Goal: Task Accomplishment & Management: Complete application form

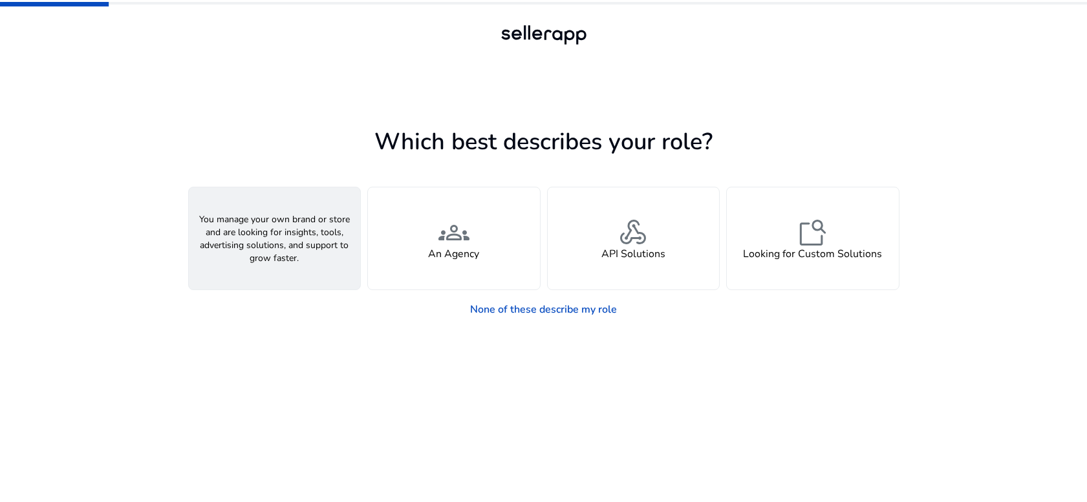
click at [290, 250] on h4 "A Seller" at bounding box center [274, 254] width 39 height 12
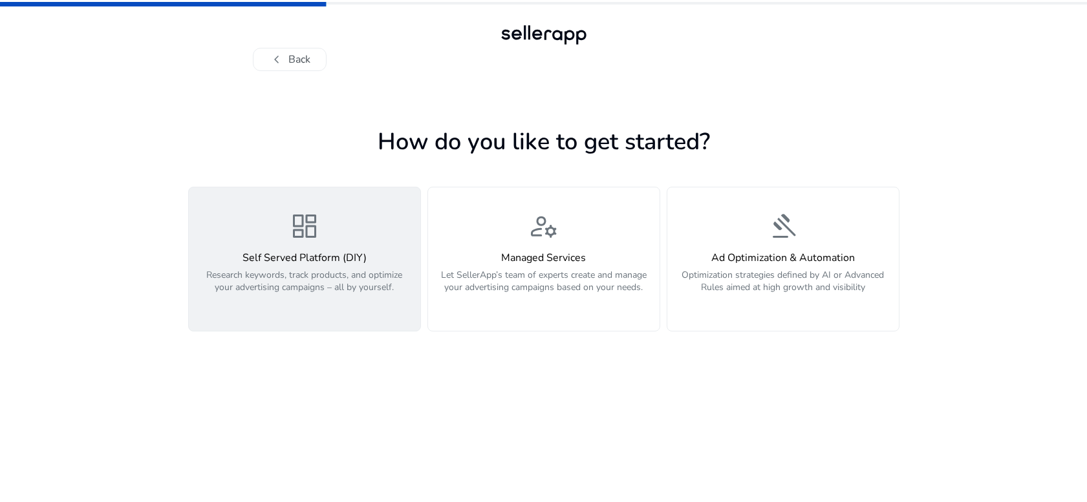
click at [289, 272] on p "Research keywords, track products, and optimize your advertising campaigns – al…" at bounding box center [305, 288] width 216 height 39
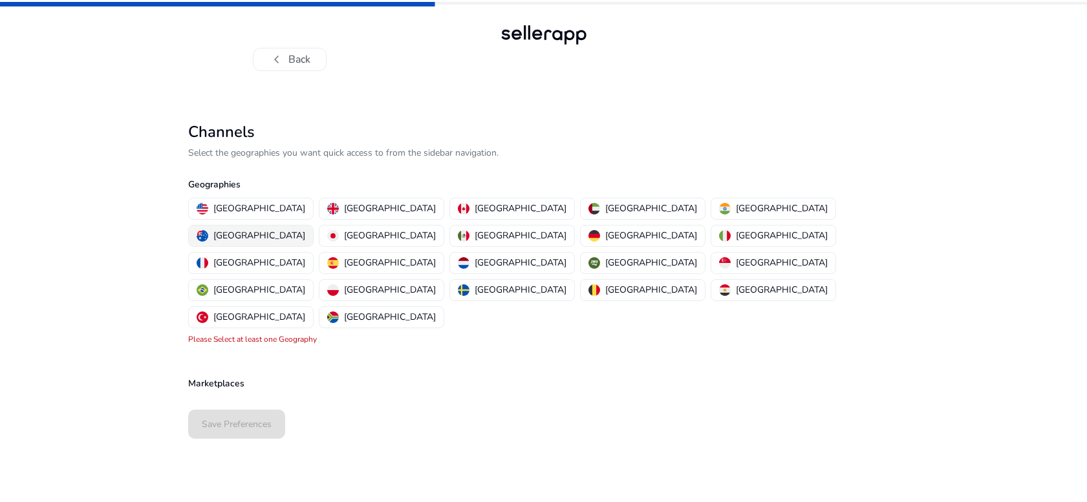
click at [305, 229] on p "Australia" at bounding box center [259, 236] width 92 height 14
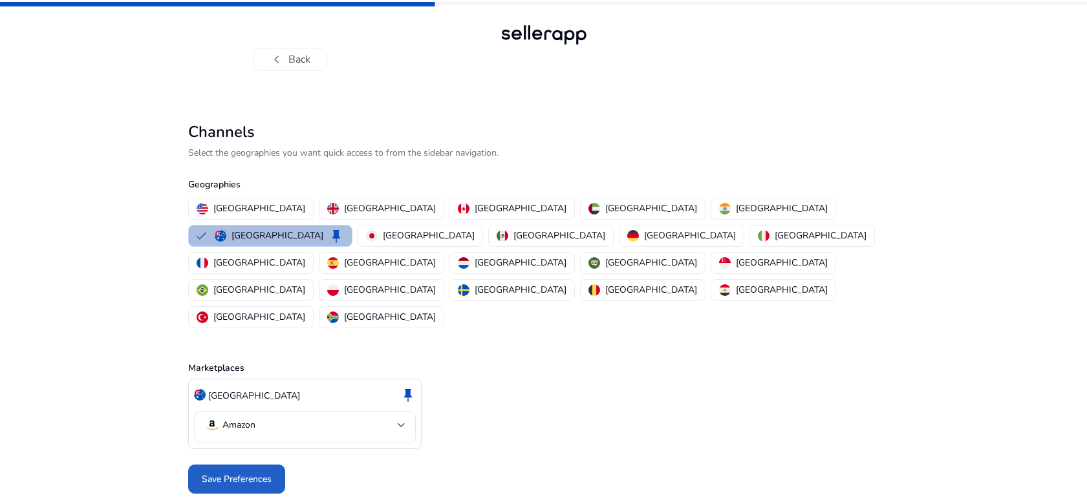
click at [253, 473] on span "Save Preferences" at bounding box center [237, 480] width 70 height 14
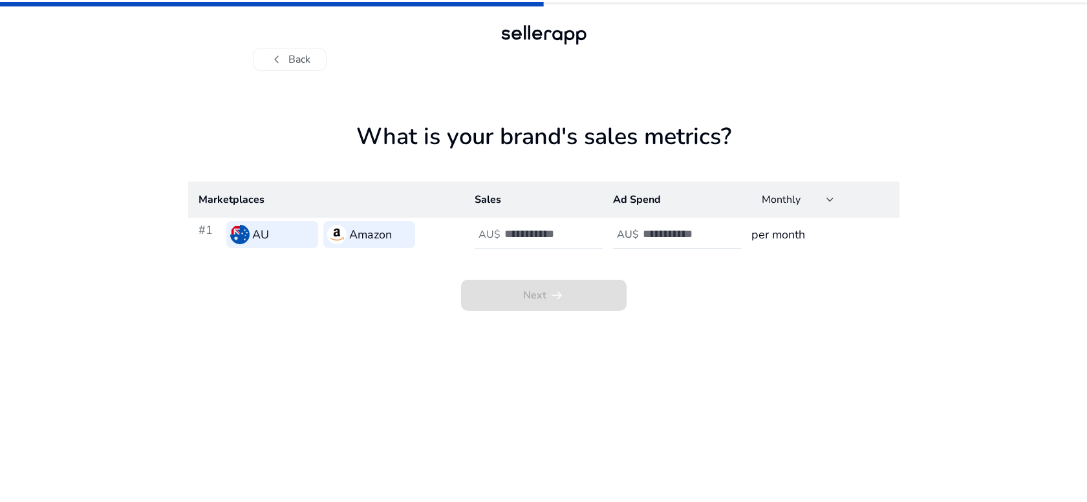
click at [522, 235] on input "number" at bounding box center [547, 234] width 87 height 14
type input "*"
click at [645, 240] on input "number" at bounding box center [686, 234] width 87 height 14
type input "*"
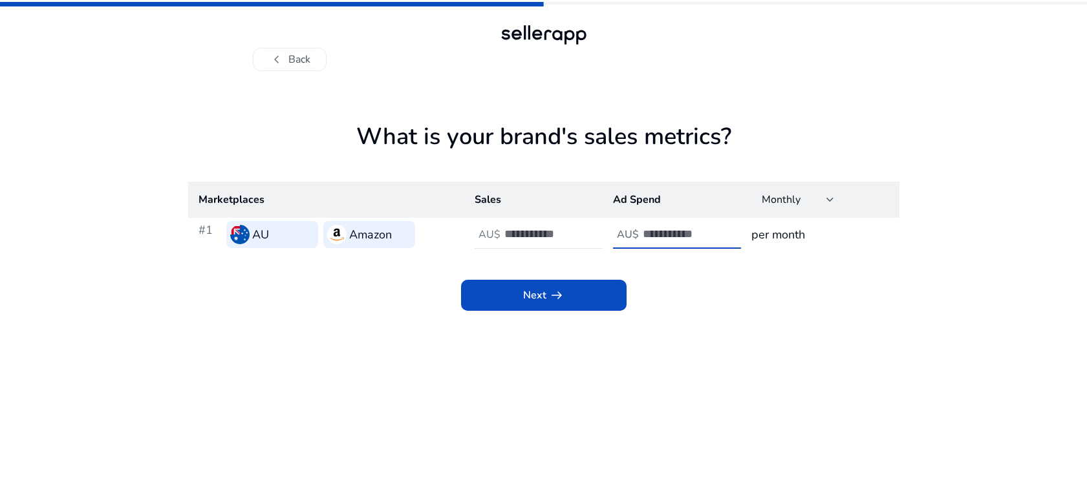
click at [600, 295] on span at bounding box center [544, 295] width 166 height 31
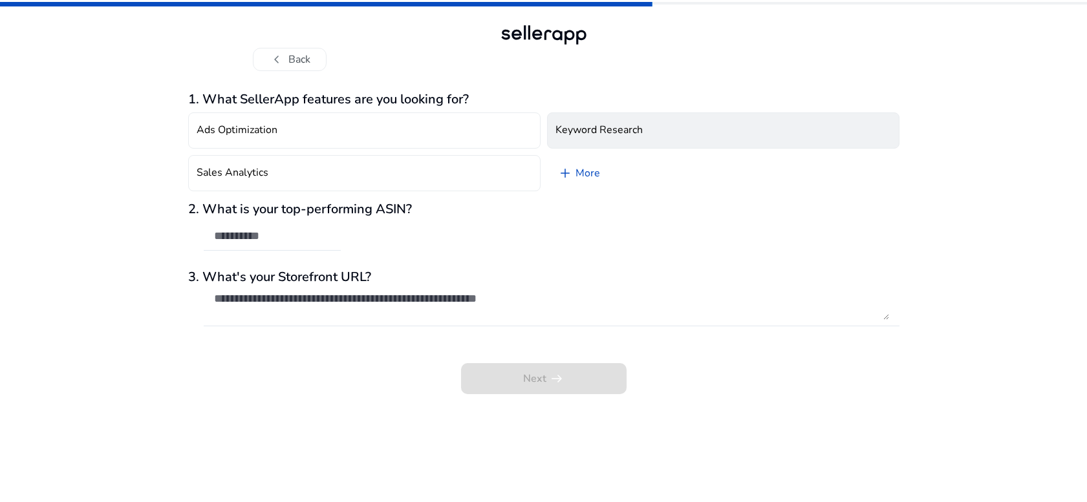
click at [647, 132] on button "Keyword Research" at bounding box center [723, 131] width 352 height 36
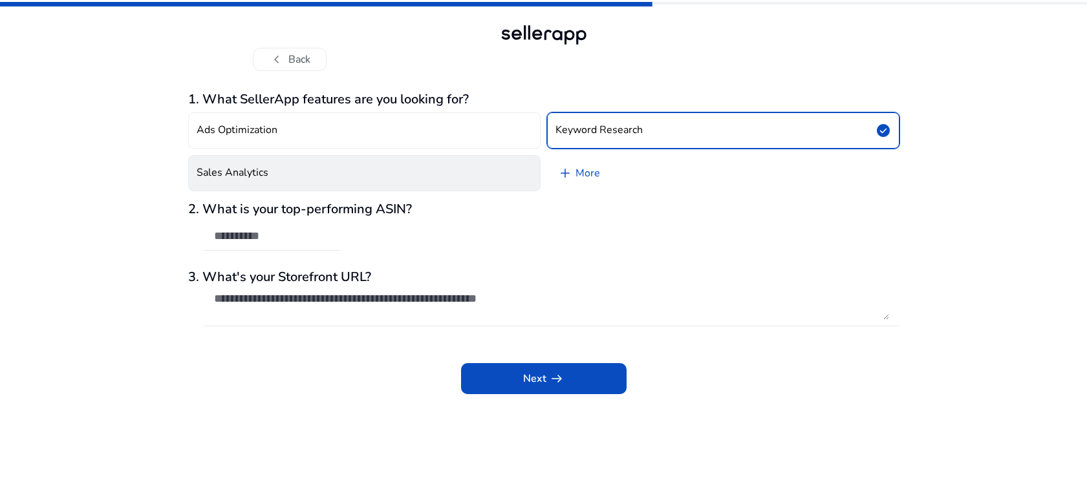
click at [462, 169] on button "Sales Analytics" at bounding box center [364, 173] width 352 height 36
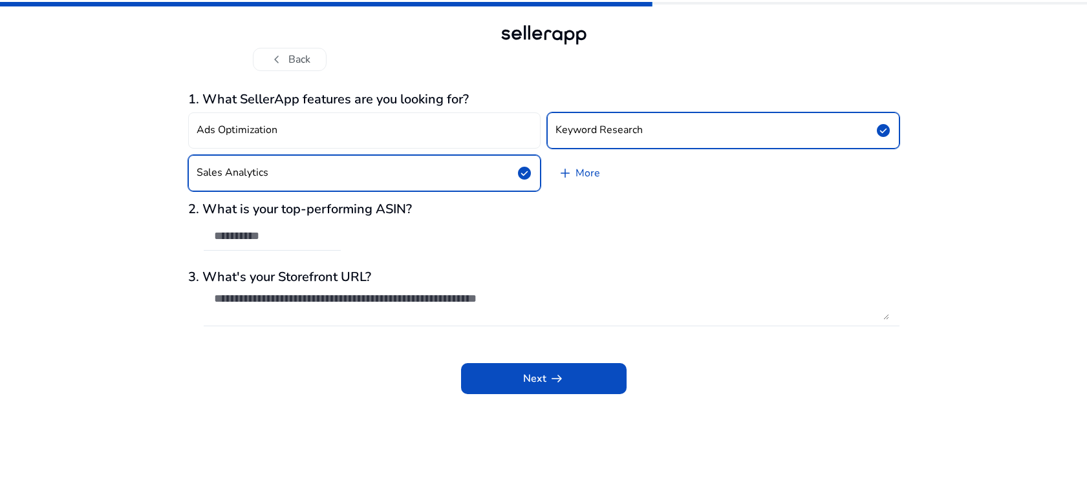
click at [464, 180] on button "Sales Analytics check_circle" at bounding box center [364, 173] width 352 height 36
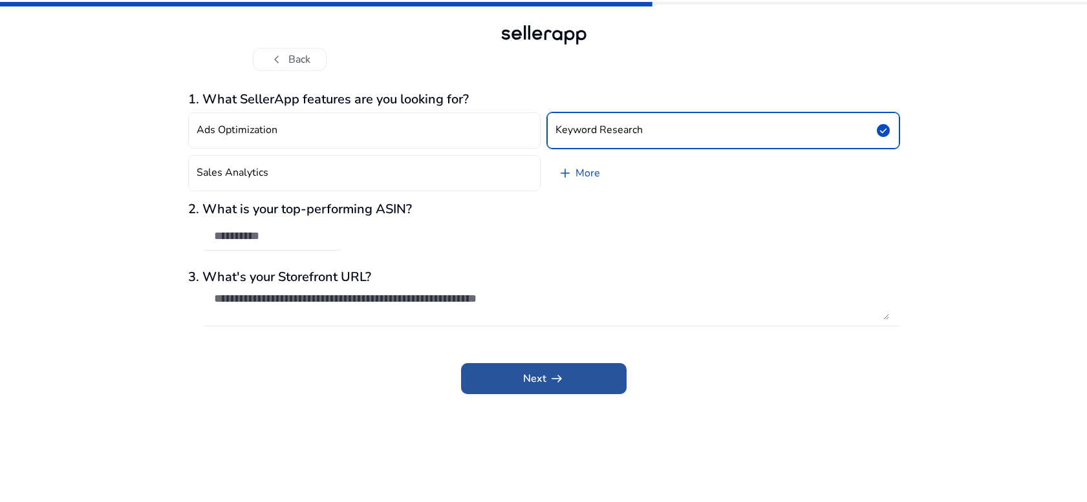
click at [521, 380] on span at bounding box center [544, 378] width 166 height 31
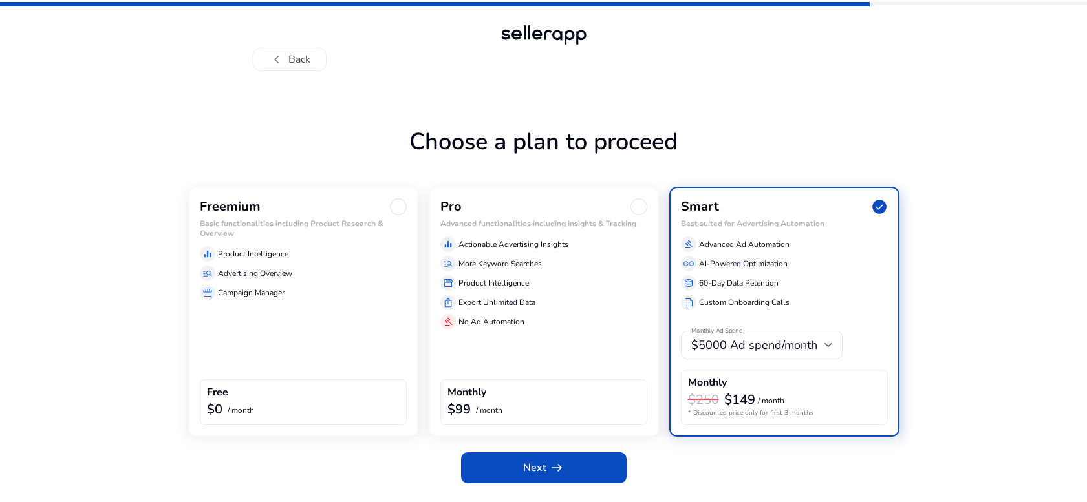
click at [397, 204] on div at bounding box center [398, 207] width 17 height 17
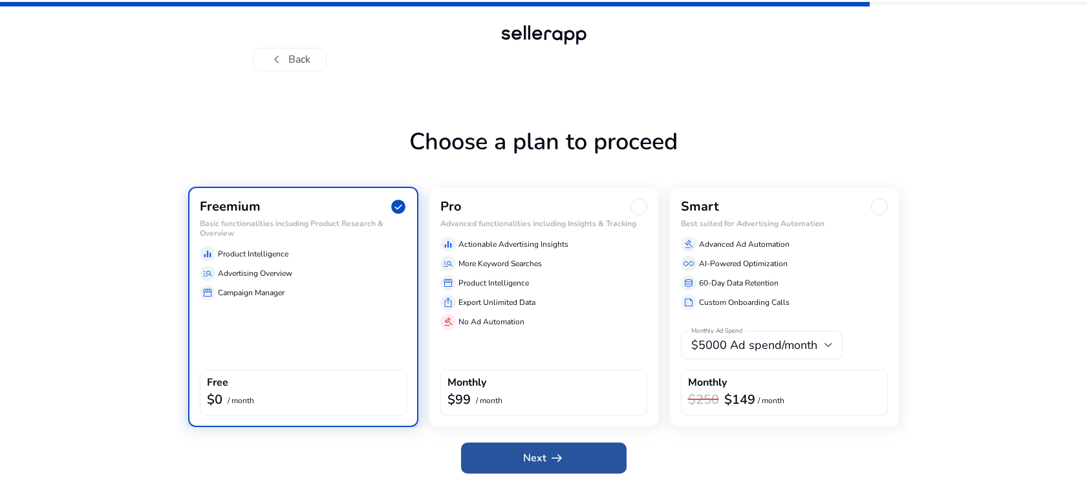
click at [557, 451] on span "arrow_right_alt" at bounding box center [557, 459] width 16 height 16
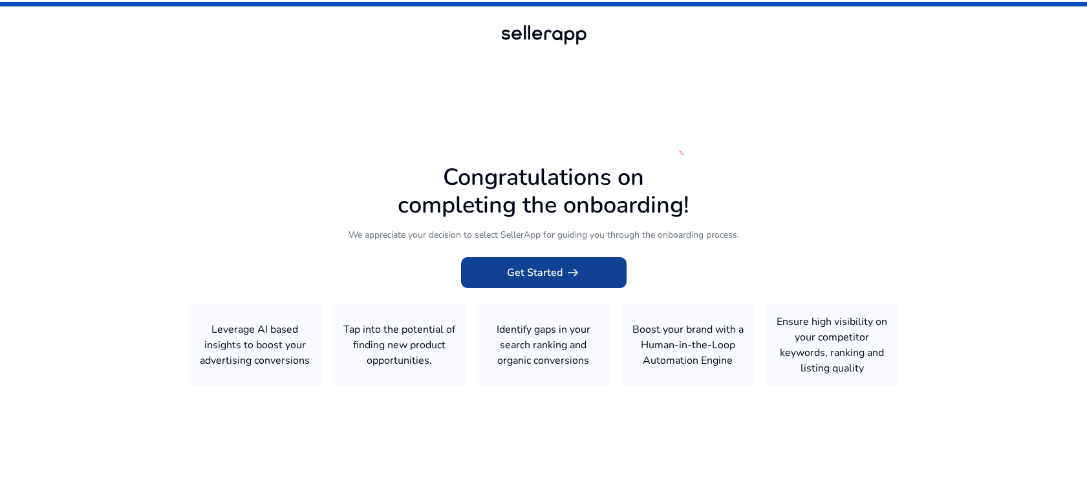
click at [553, 263] on span at bounding box center [544, 272] width 166 height 31
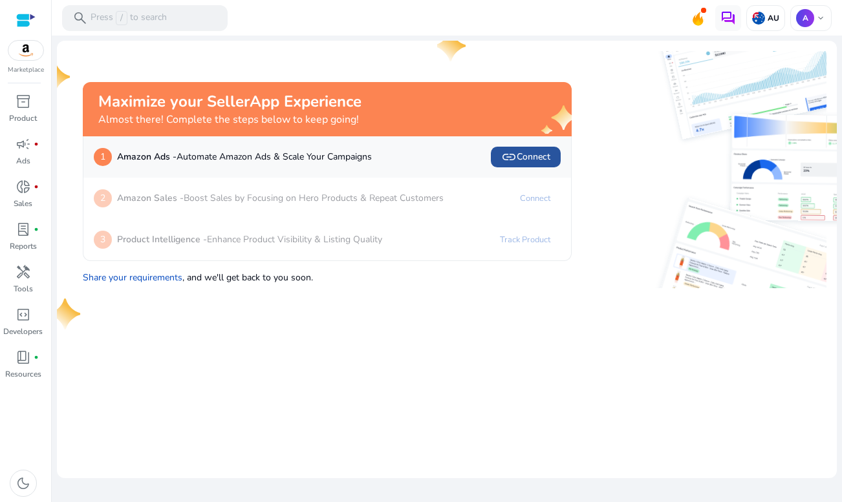
click at [542, 157] on span "link Connect" at bounding box center [525, 157] width 49 height 16
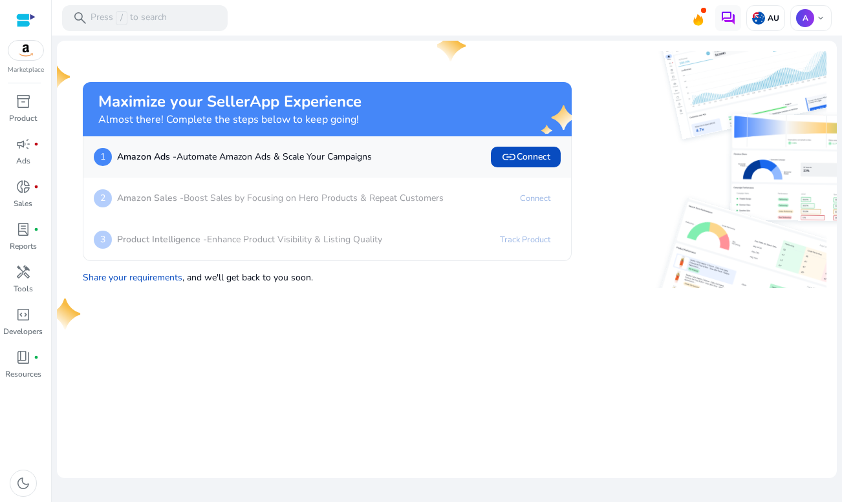
click at [25, 16] on div at bounding box center [25, 20] width 19 height 15
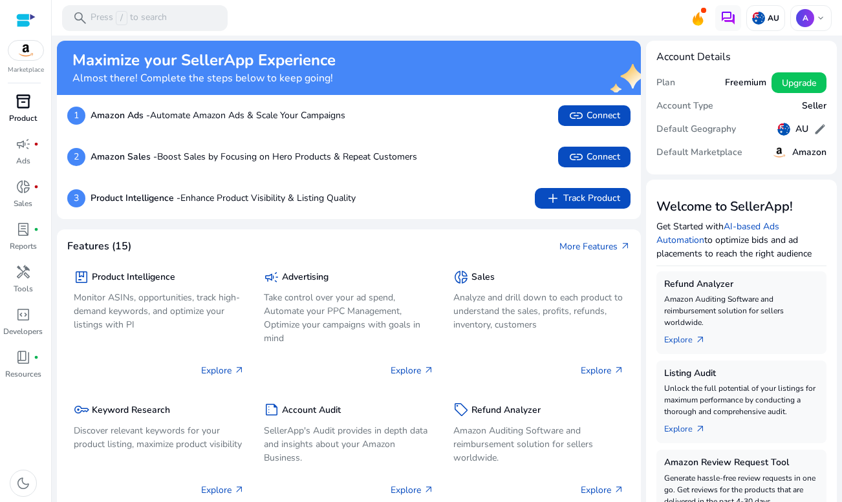
click at [31, 109] on div "inventory_2" at bounding box center [23, 101] width 36 height 21
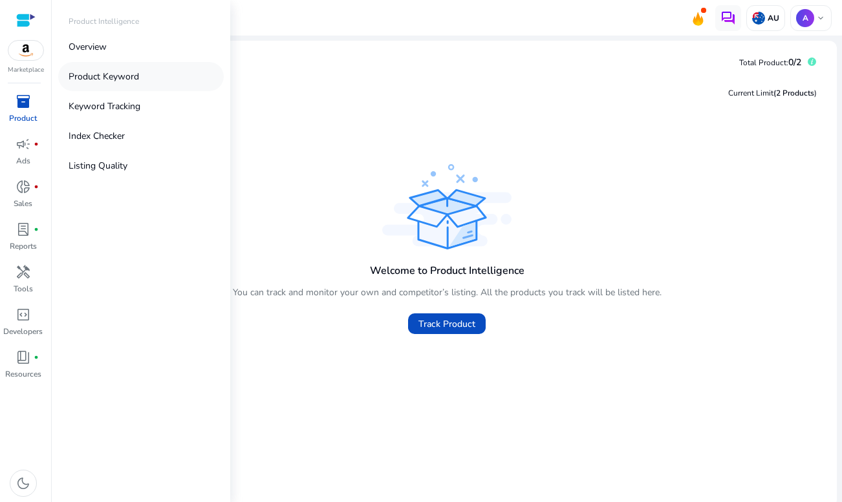
click at [123, 75] on p "Product Keyword" at bounding box center [104, 77] width 70 height 14
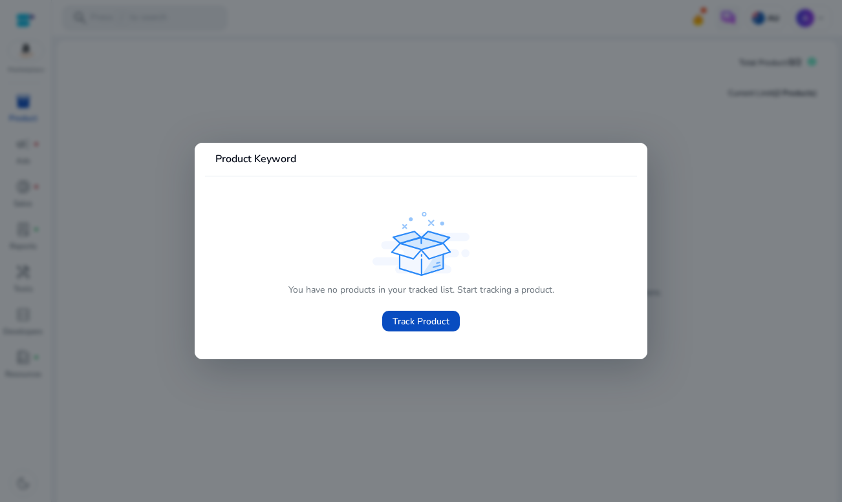
click at [431, 114] on div at bounding box center [421, 251] width 842 height 502
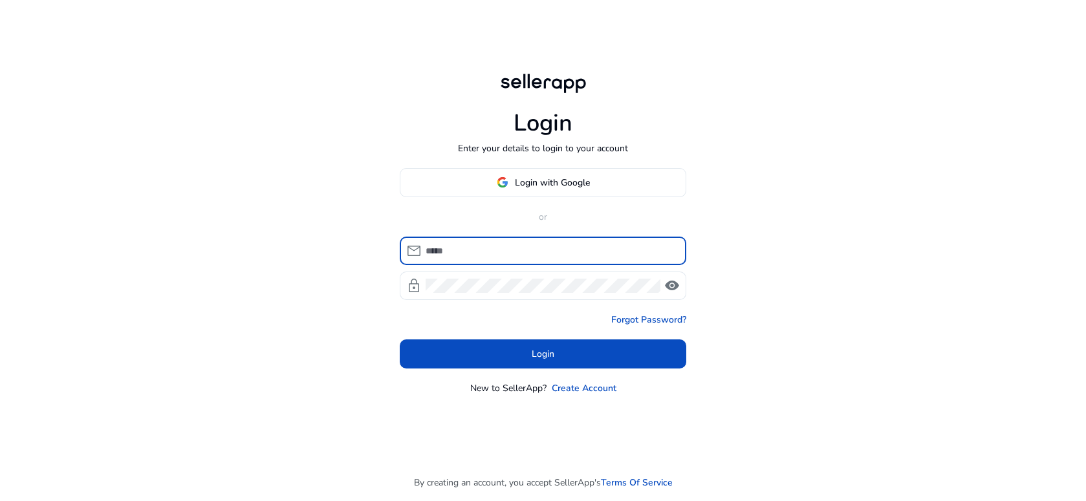
click at [455, 247] on input at bounding box center [551, 251] width 250 height 14
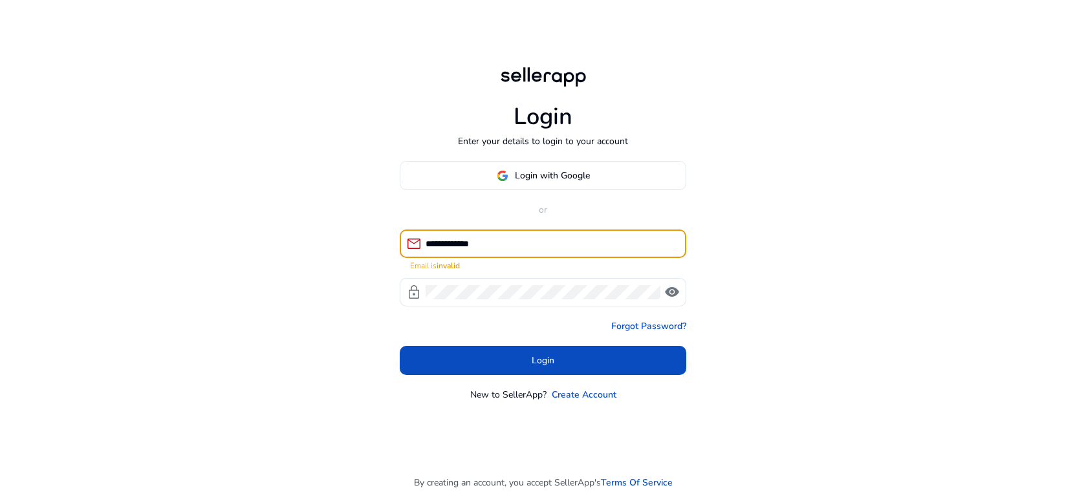
click at [478, 246] on input "**********" at bounding box center [551, 244] width 250 height 14
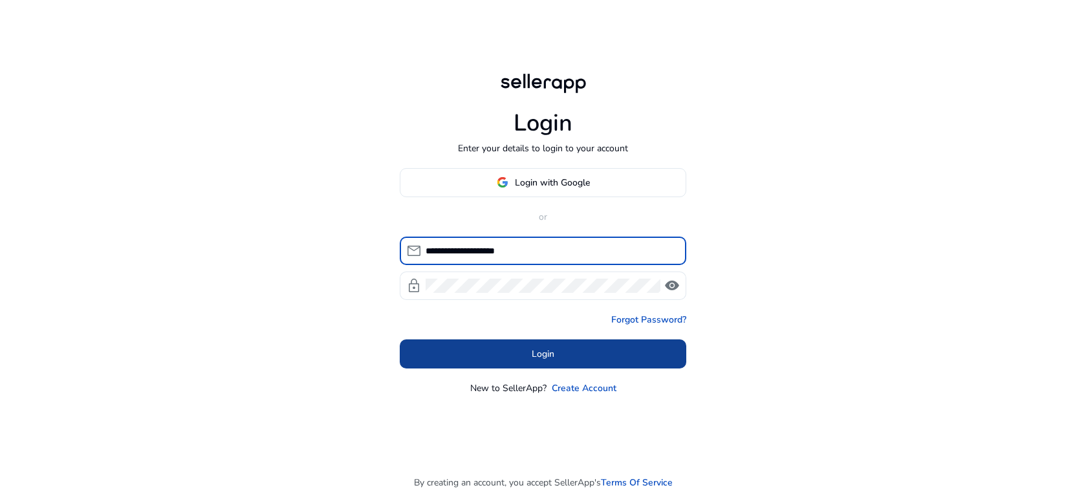
type input "**********"
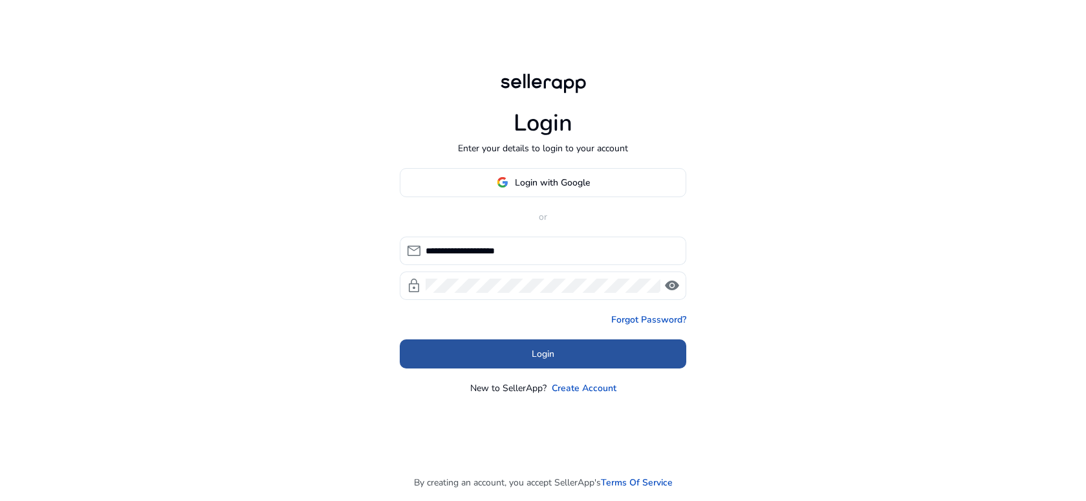
click at [467, 354] on span at bounding box center [543, 353] width 286 height 31
